Goal: Task Accomplishment & Management: Use online tool/utility

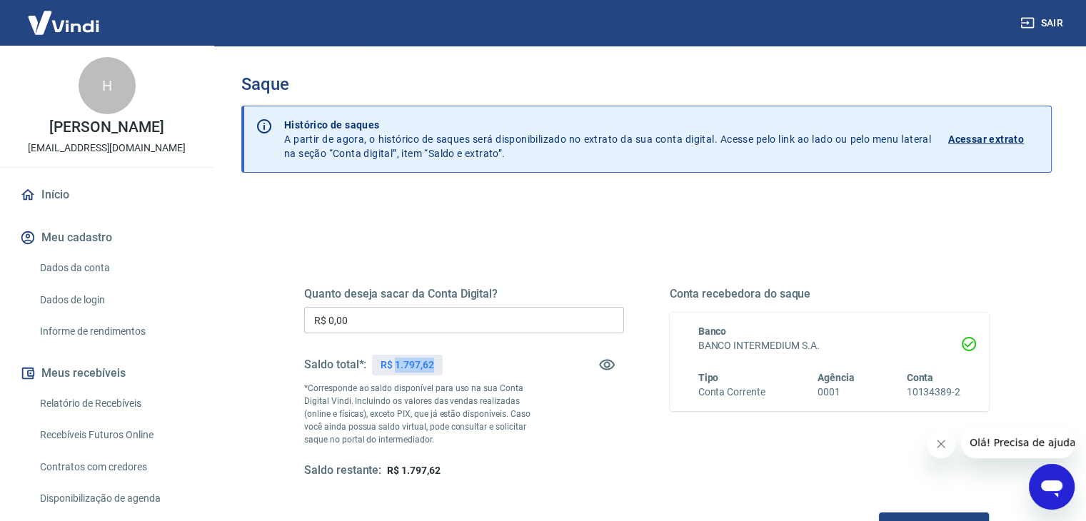
drag, startPoint x: 397, startPoint y: 370, endPoint x: 448, endPoint y: 361, distance: 52.1
click at [448, 361] on div "Saldo total*: R$ 1.797,62" at bounding box center [464, 365] width 320 height 34
copy p "1.797,62"
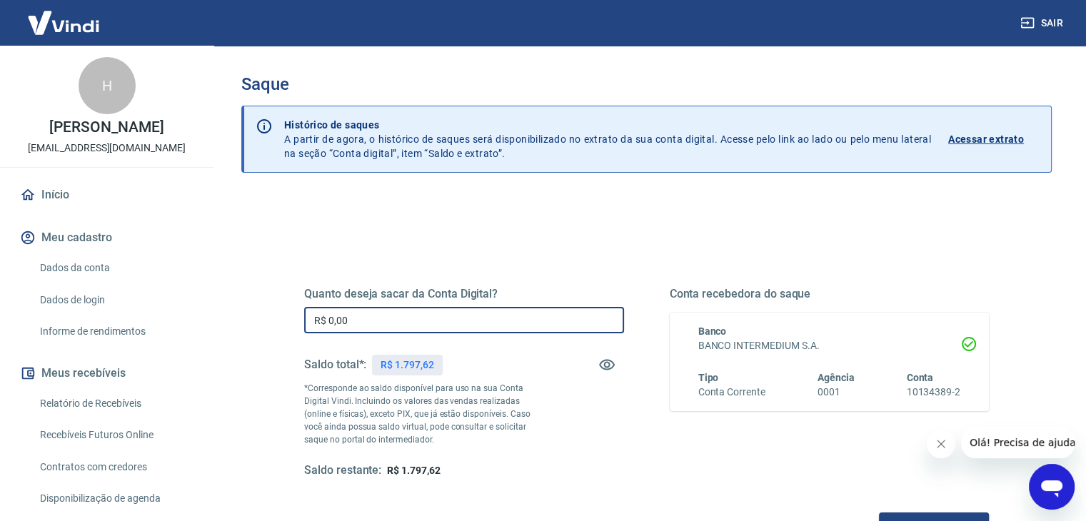
drag, startPoint x: 297, startPoint y: 310, endPoint x: 145, endPoint y: 315, distance: 152.2
click at [144, 312] on div "Sair H [PERSON_NAME] [EMAIL_ADDRESS][DOMAIN_NAME] Início Meu cadastro Dados da …" at bounding box center [543, 260] width 1086 height 521
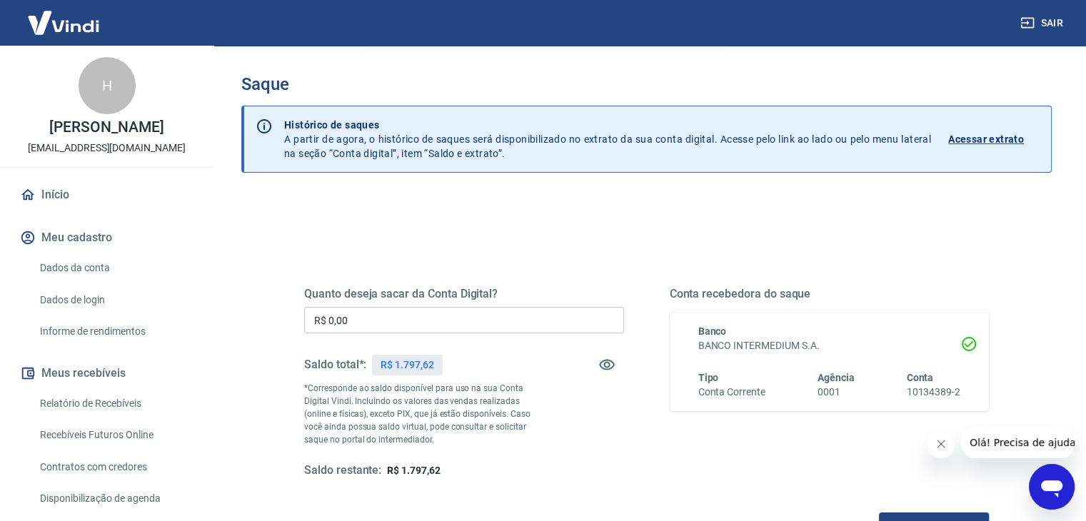
click at [481, 318] on input "R$ 0,00" at bounding box center [464, 320] width 320 height 26
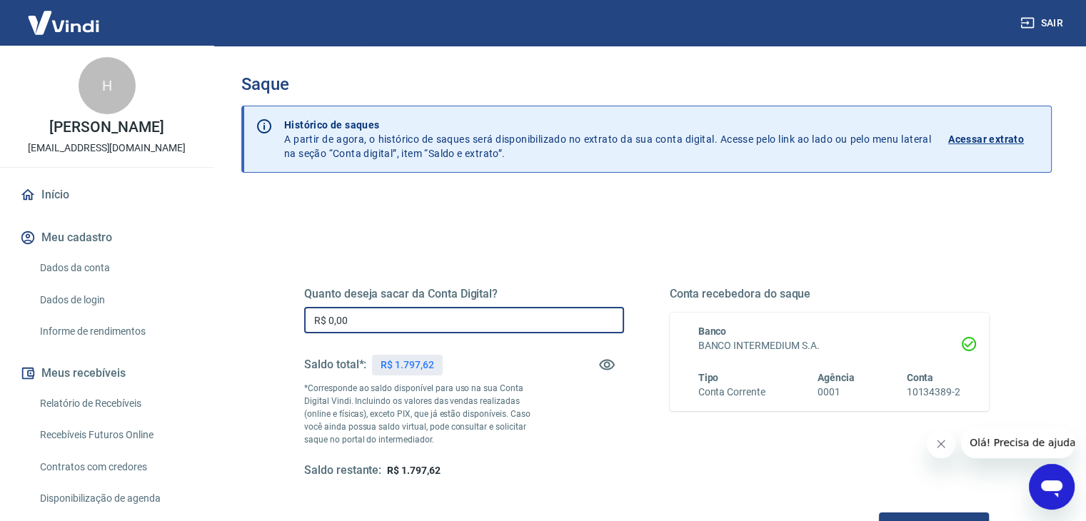
paste input "text"
drag, startPoint x: 262, startPoint y: 326, endPoint x: 248, endPoint y: 325, distance: 14.3
click at [249, 325] on div "Quanto deseja sacar da Conta Digital? R$ 0,00 ​ Saldo total*: R$ 1.797,62 *Corr…" at bounding box center [646, 451] width 811 height 511
paste input "1.797,62"
type input "R$ 1.797,62"
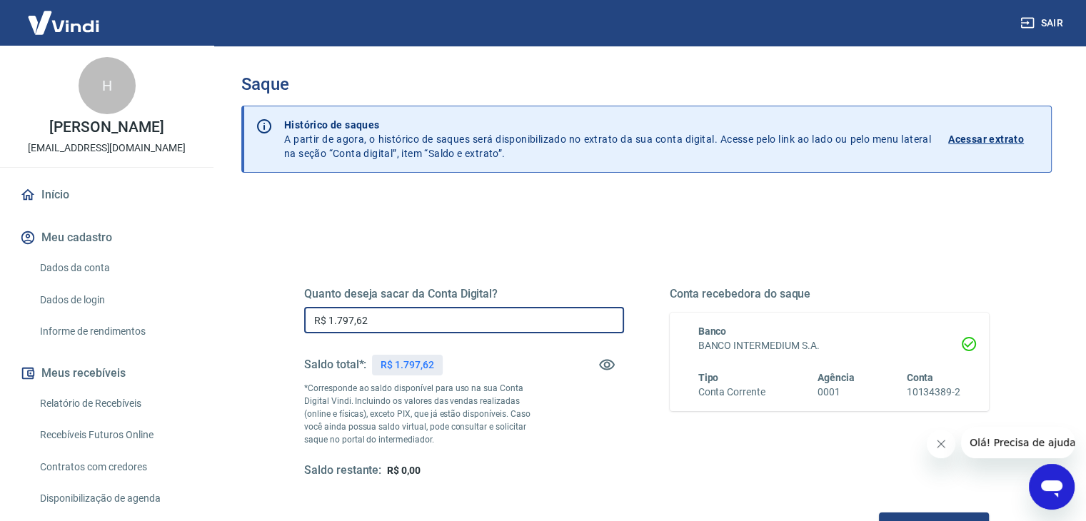
click at [520, 267] on div "Quanto deseja sacar da Conta Digital? R$ 1.797,62 ​ Saldo total*: R$ 1.797,62 *…" at bounding box center [646, 396] width 685 height 286
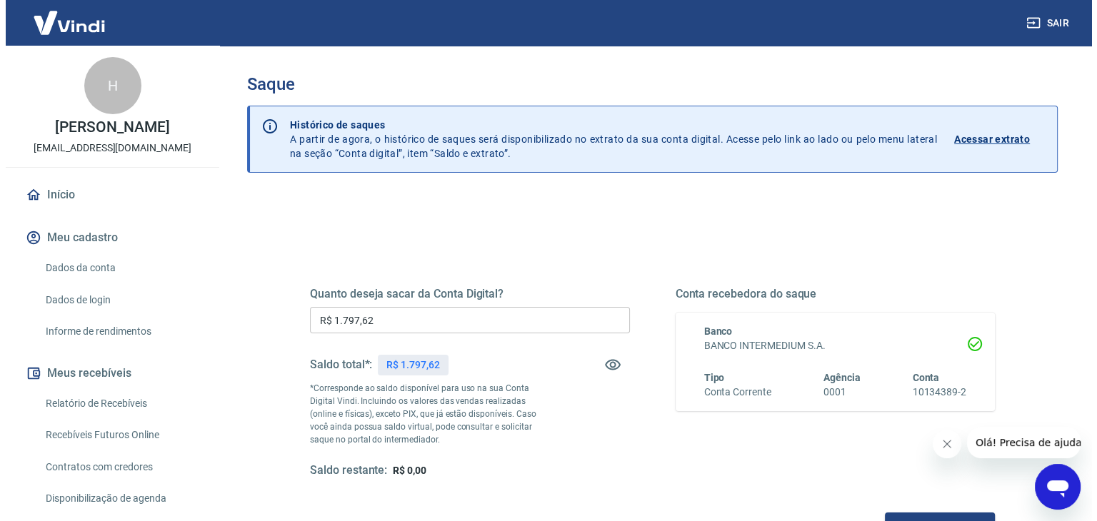
scroll to position [184, 0]
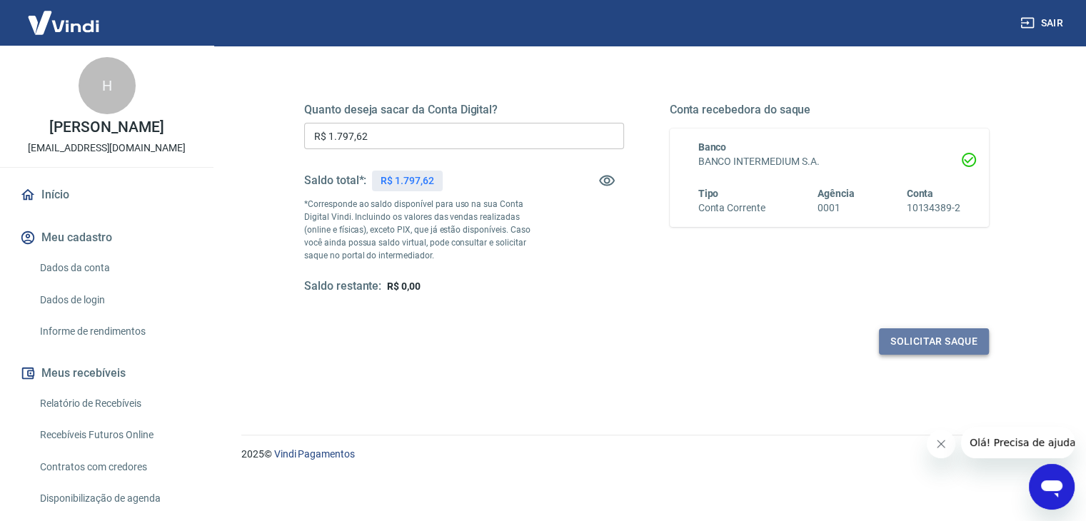
click at [912, 343] on button "Solicitar saque" at bounding box center [934, 341] width 110 height 26
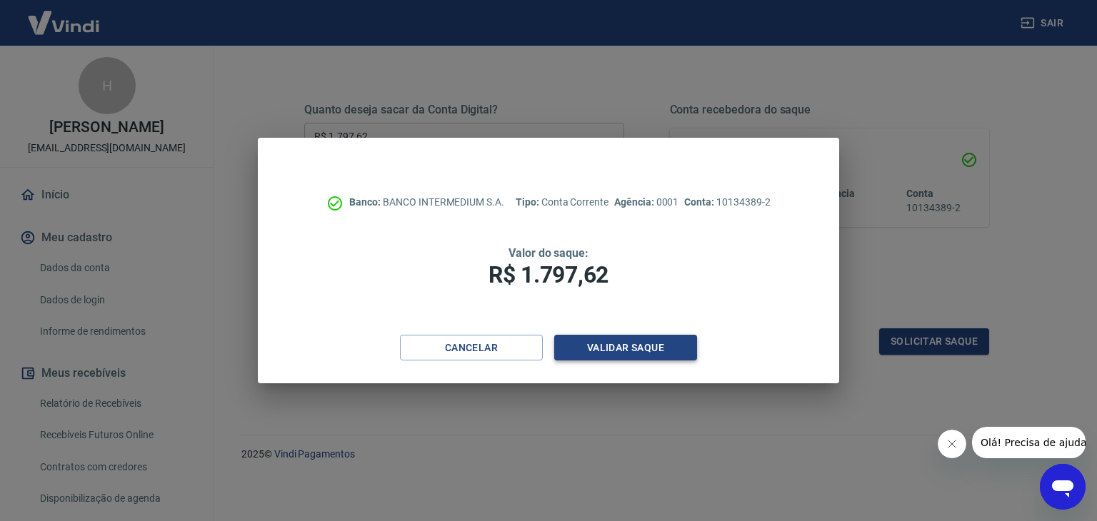
click at [644, 358] on button "Validar saque" at bounding box center [625, 348] width 143 height 26
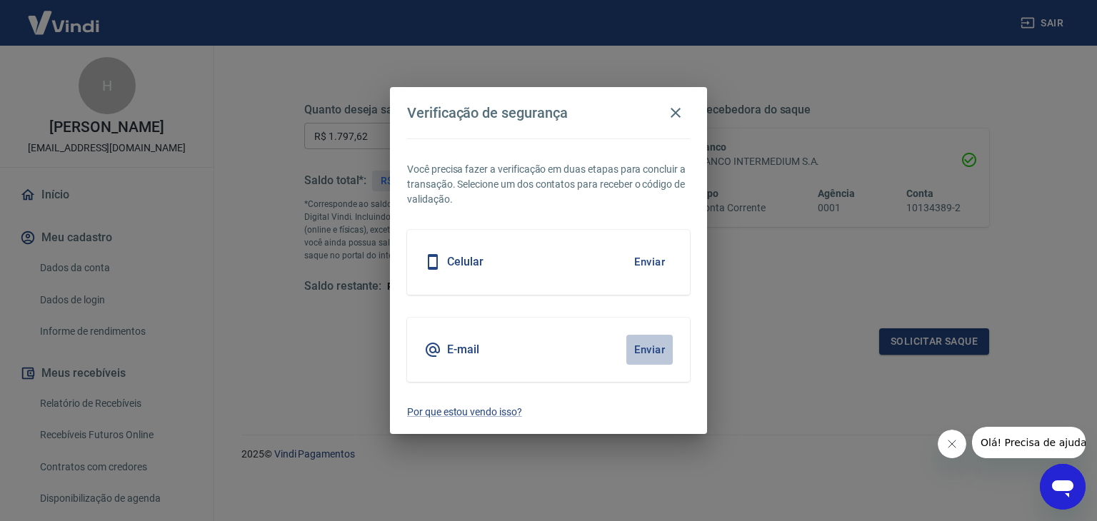
click at [640, 360] on button "Enviar" at bounding box center [649, 350] width 46 height 30
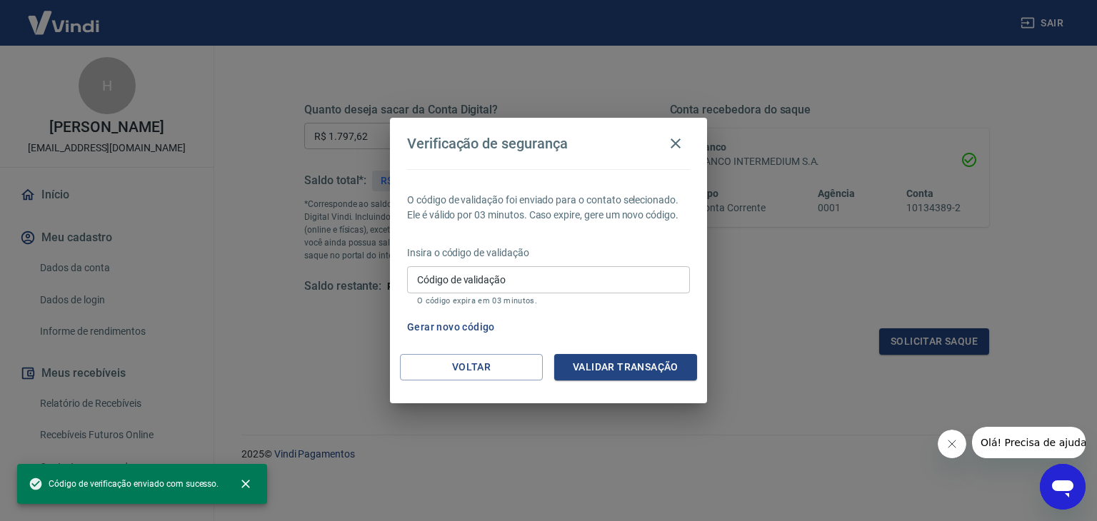
click at [572, 278] on input "Código de validação" at bounding box center [548, 279] width 283 height 26
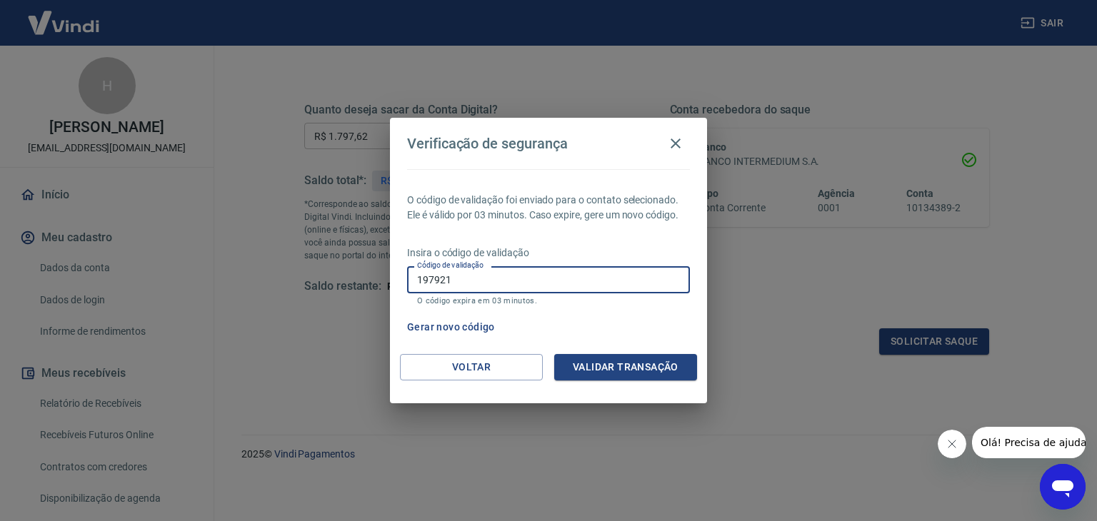
type input "197921"
click at [626, 355] on button "Validar transação" at bounding box center [625, 367] width 143 height 26
